Goal: Task Accomplishment & Management: Manage account settings

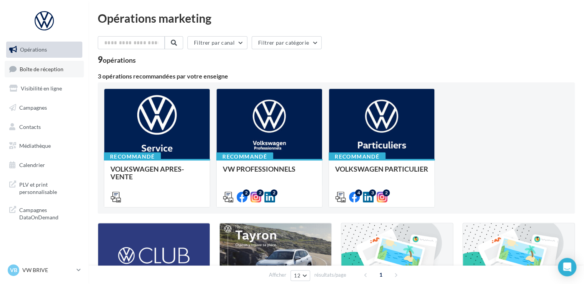
click at [50, 68] on span "Boîte de réception" at bounding box center [42, 68] width 44 height 7
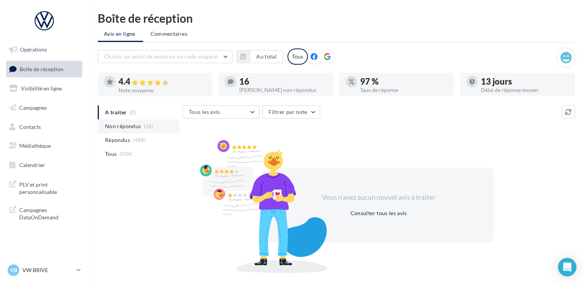
click at [120, 127] on span "Non répondus" at bounding box center [123, 126] width 36 height 8
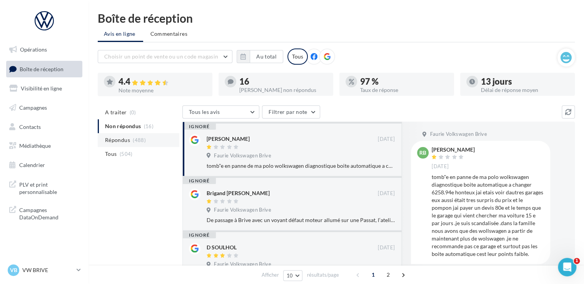
click at [133, 137] on span "(488)" at bounding box center [139, 140] width 13 height 6
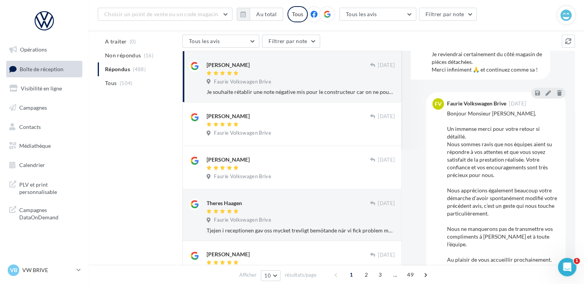
scroll to position [137, 0]
click at [492, 220] on div "Bonjour Monsieur Chambareau, Un immense merci pour votre retour si détaillé. No…" at bounding box center [503, 193] width 112 height 169
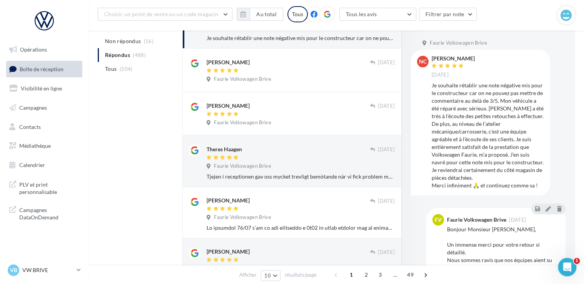
scroll to position [0, 0]
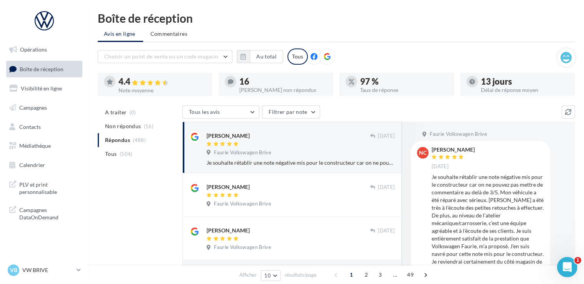
click at [568, 273] on div "Ouvrir le Messenger Intercom" at bounding box center [565, 265] width 25 height 25
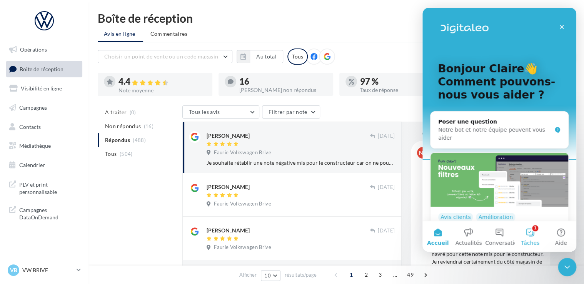
click at [525, 235] on button "1 Tâches" at bounding box center [529, 236] width 31 height 31
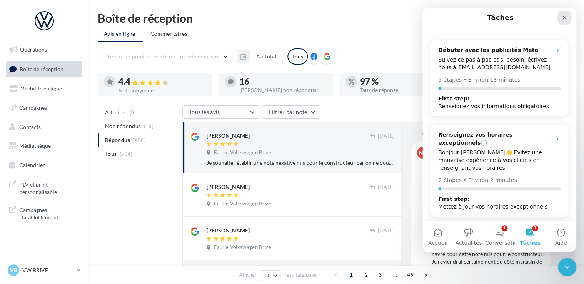
click at [564, 15] on icon "Fermer" at bounding box center [564, 18] width 6 height 6
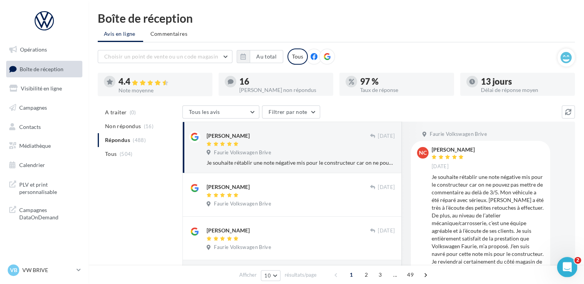
click at [560, 264] on div "Ouvrir le Messenger Intercom" at bounding box center [565, 265] width 25 height 25
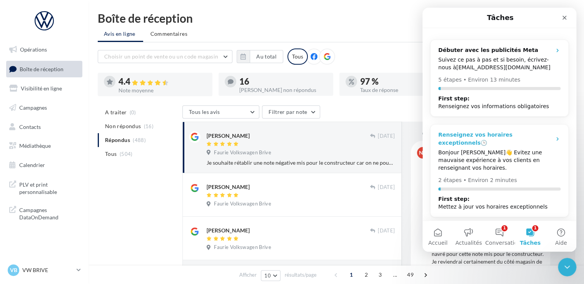
click at [554, 136] on icon "Intercom Messenger" at bounding box center [557, 139] width 6 height 6
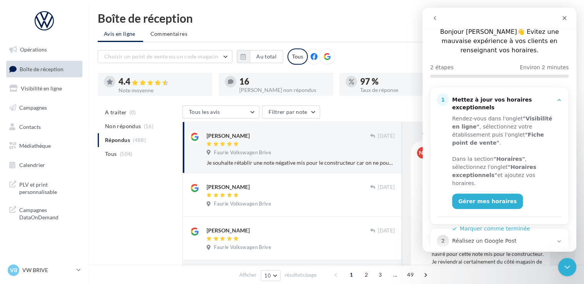
scroll to position [51, 0]
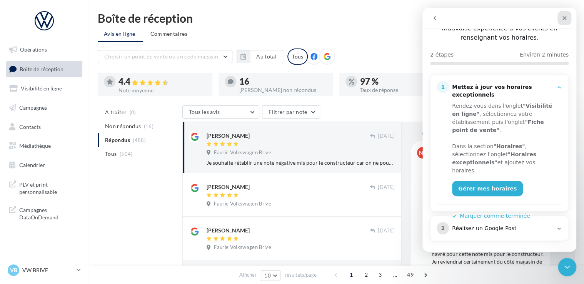
drag, startPoint x: 564, startPoint y: 18, endPoint x: 939, endPoint y: 46, distance: 376.0
click at [564, 18] on icon "Fermer" at bounding box center [564, 18] width 4 height 4
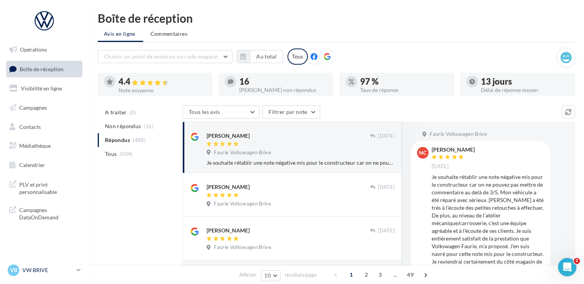
click at [38, 274] on p "VW BRIVE" at bounding box center [47, 270] width 51 height 8
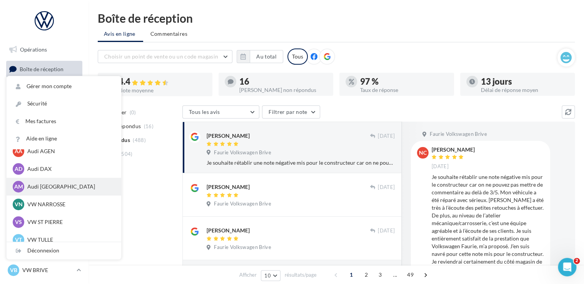
scroll to position [53, 0]
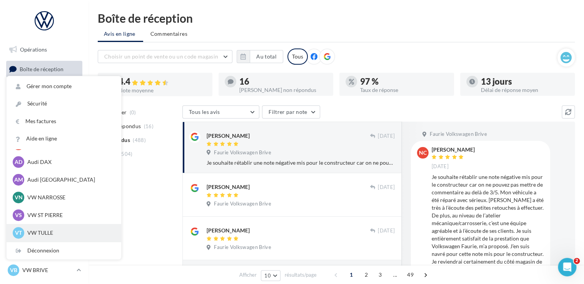
click at [37, 235] on p "VW TULLE" at bounding box center [69, 233] width 85 height 8
